Goal: Information Seeking & Learning: Check status

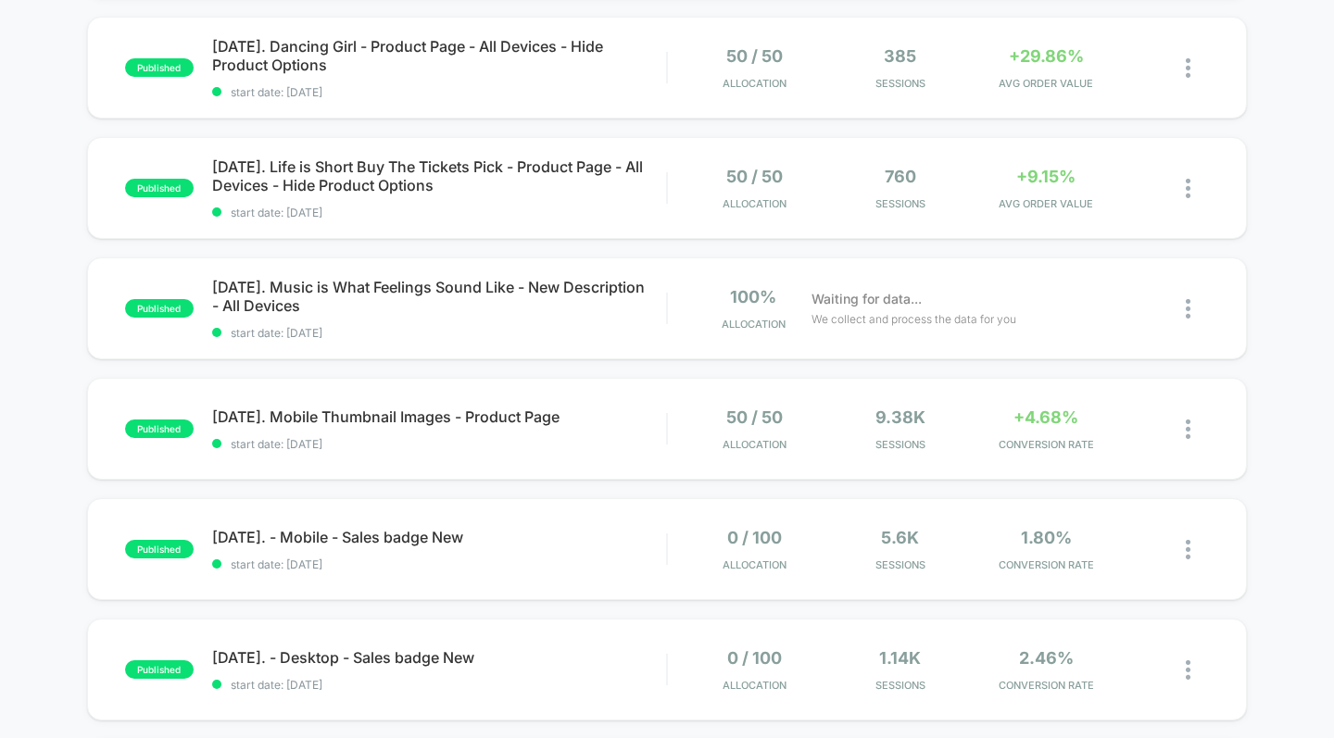
scroll to position [431, 0]
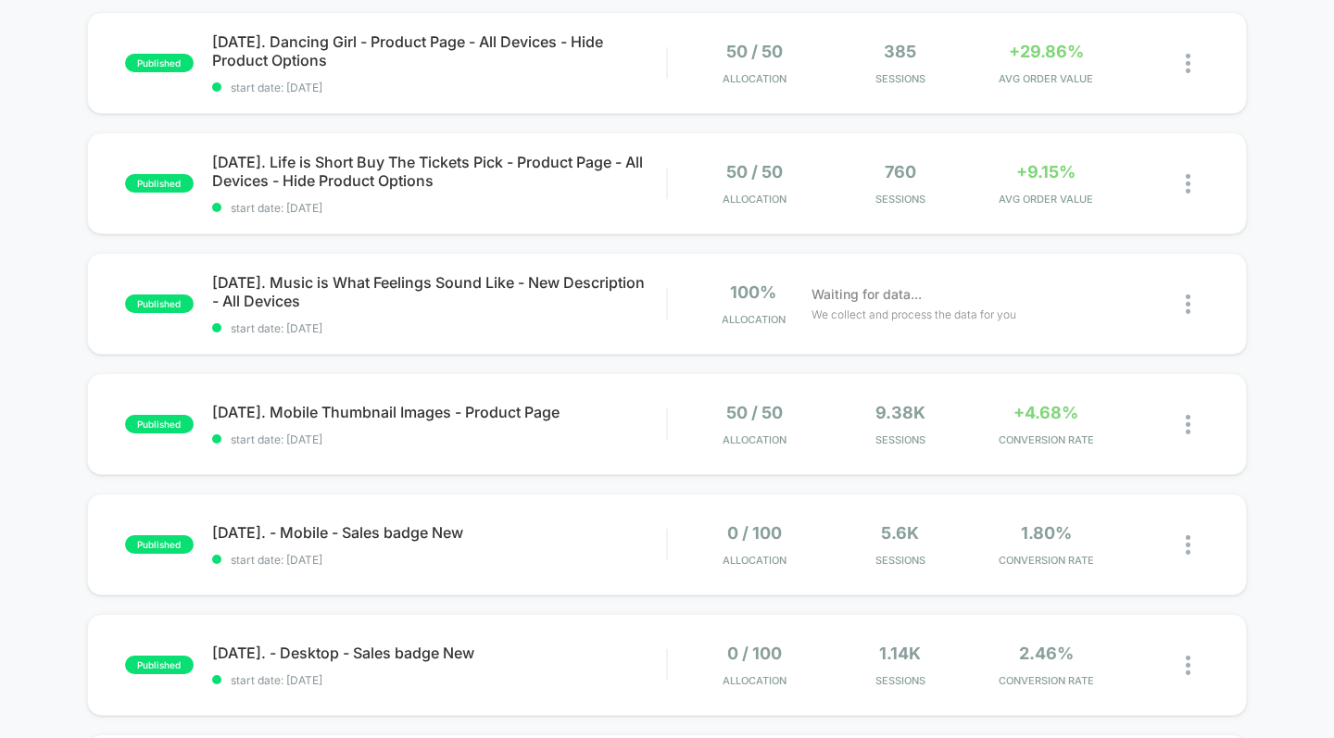
click at [447, 409] on span "[DATE]. Mobile Thumbnail Images - Product Page" at bounding box center [439, 412] width 455 height 19
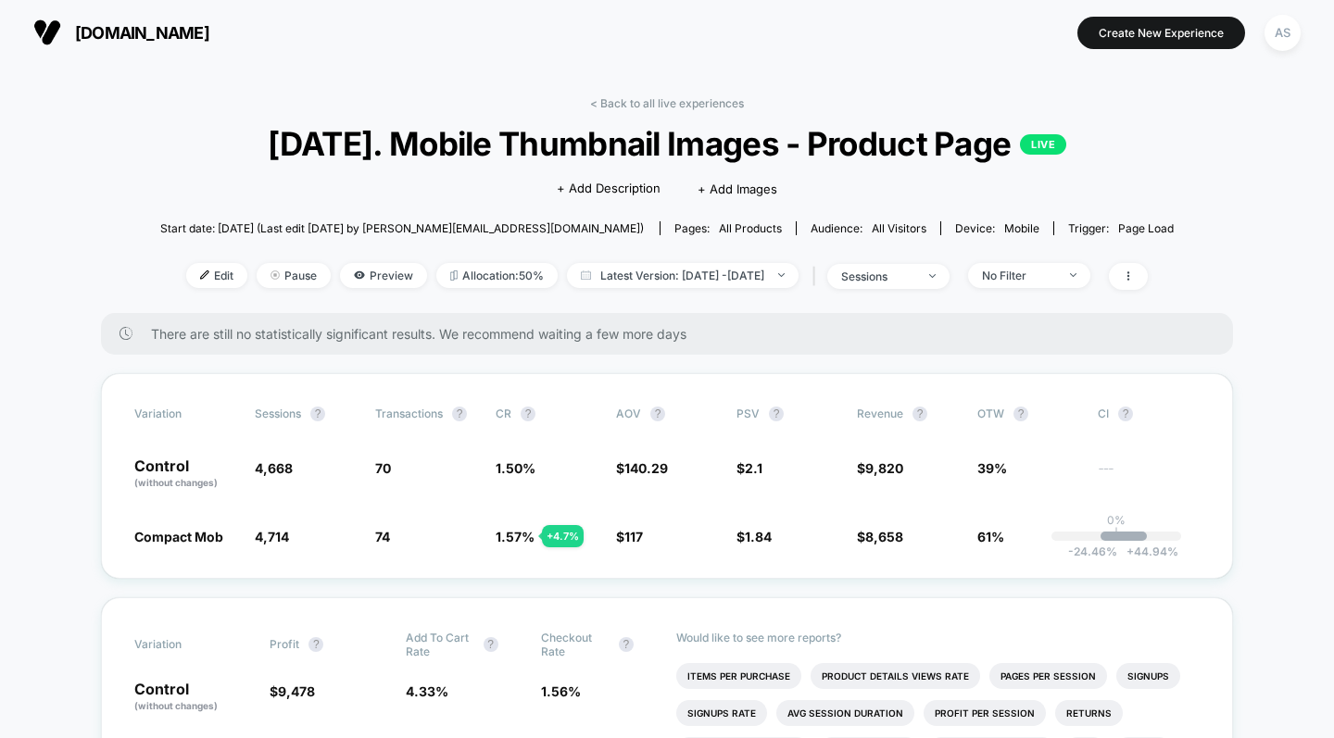
click at [698, 100] on link "< Back to all live experiences" at bounding box center [667, 103] width 154 height 14
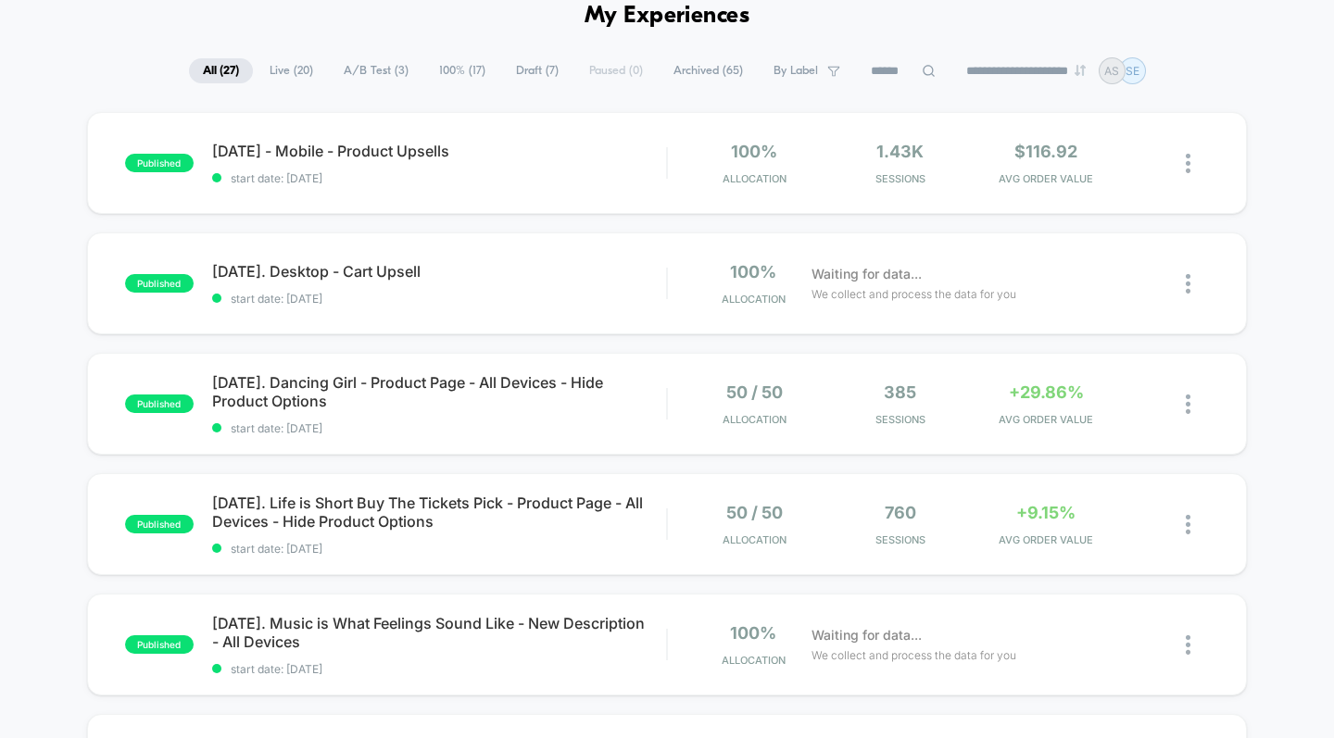
scroll to position [101, 0]
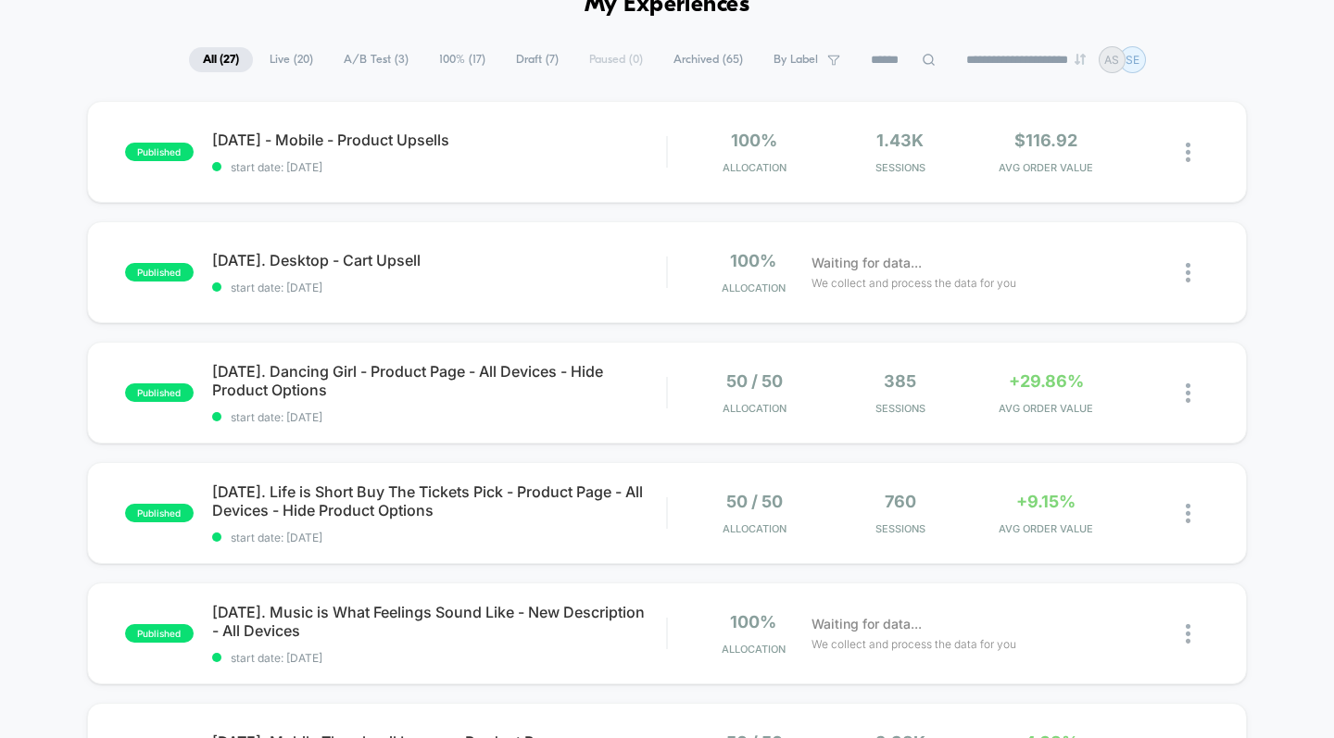
click at [429, 510] on span "[DATE]. Life is Short Buy The Tickets Pick - Product Page - All Devices - Hide …" at bounding box center [439, 501] width 455 height 37
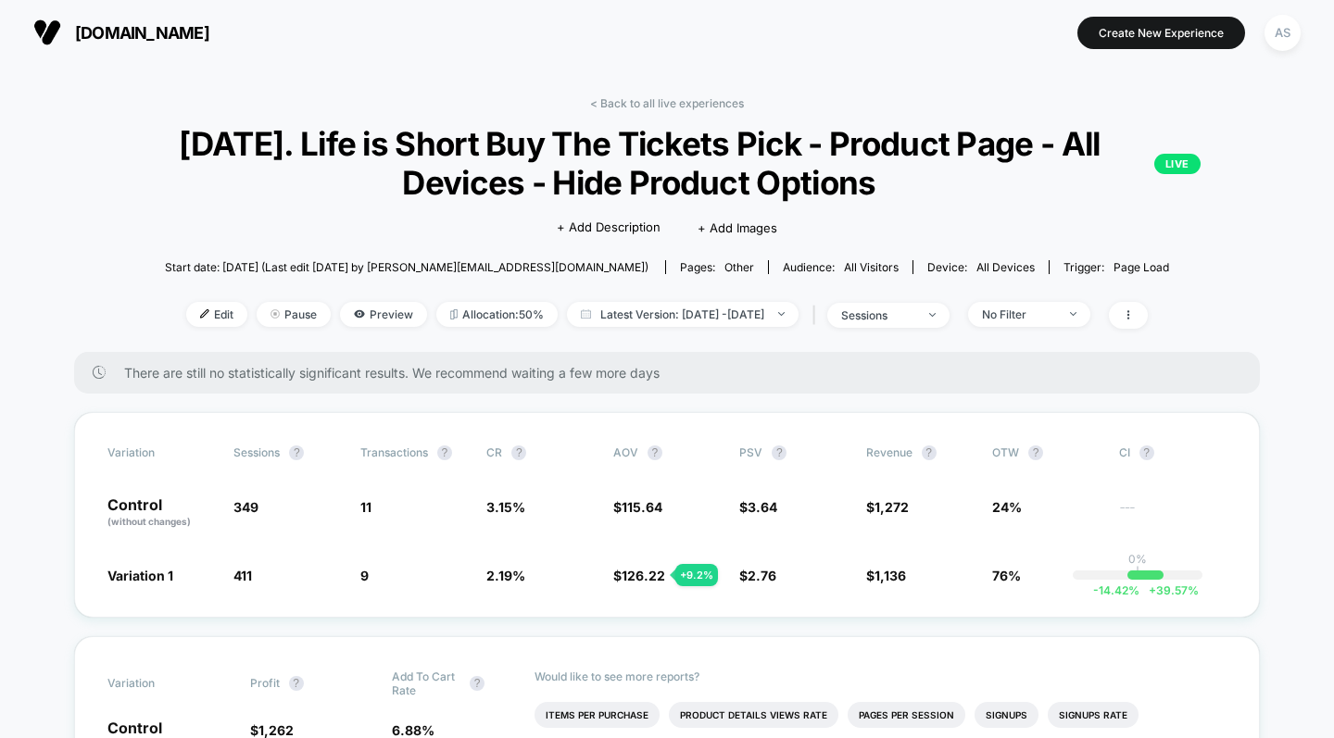
click at [694, 102] on link "< Back to all live experiences" at bounding box center [667, 103] width 154 height 14
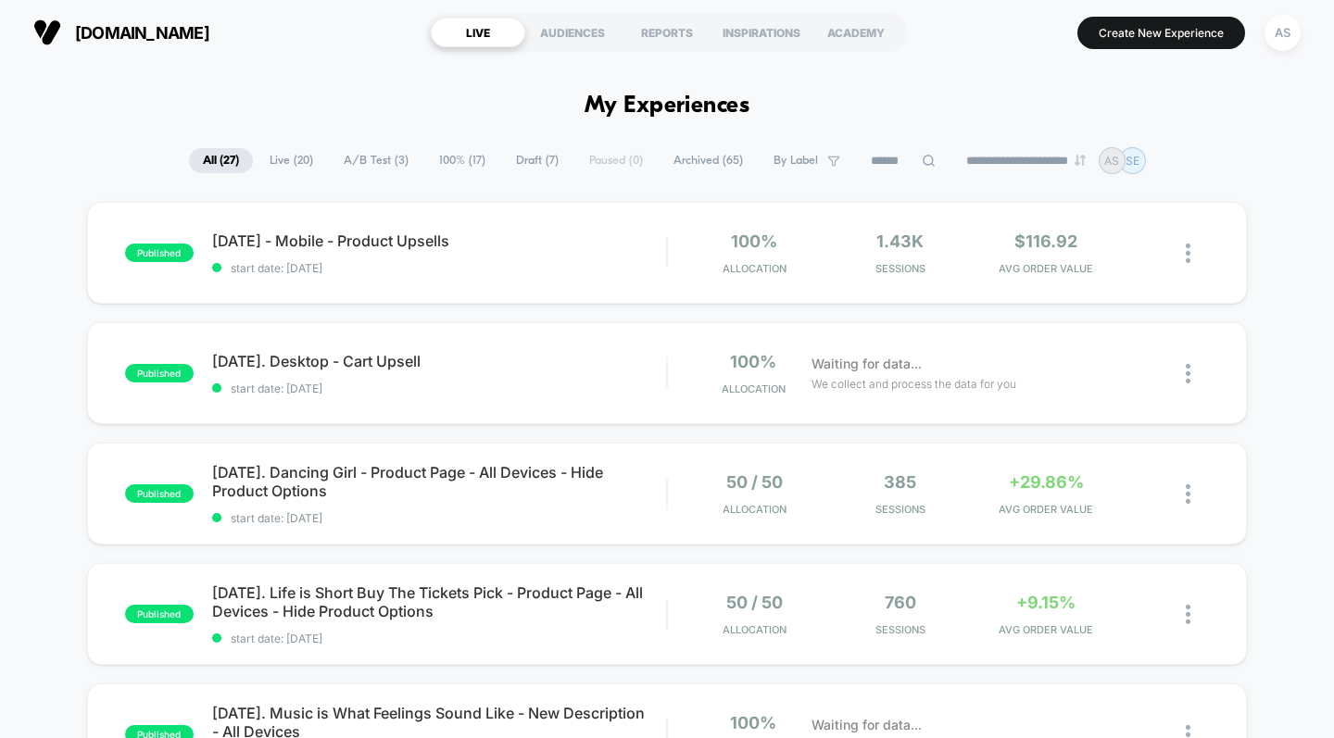
click at [458, 471] on span "[DATE]. Dancing Girl - Product Page - All Devices - Hide Product Options" at bounding box center [439, 481] width 455 height 37
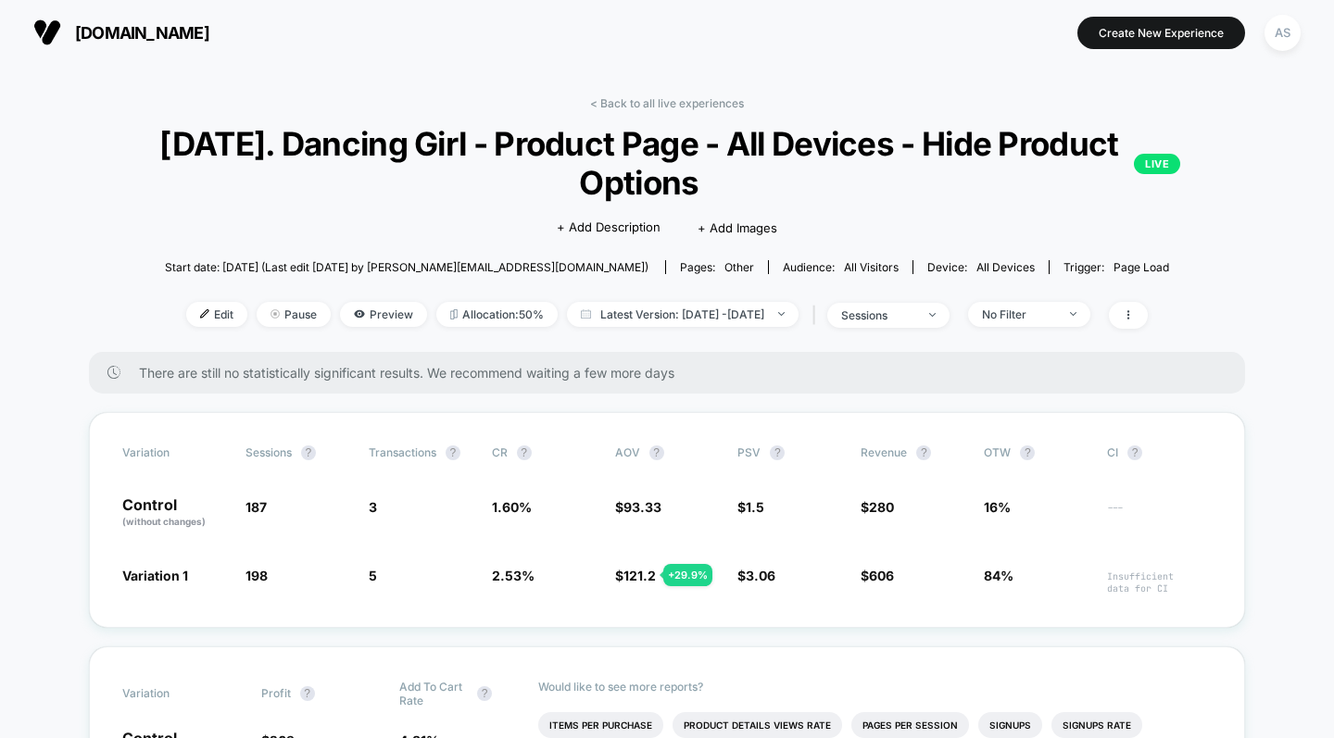
click at [680, 104] on link "< Back to all live experiences" at bounding box center [667, 103] width 154 height 14
